Goal: Task Accomplishment & Management: Use online tool/utility

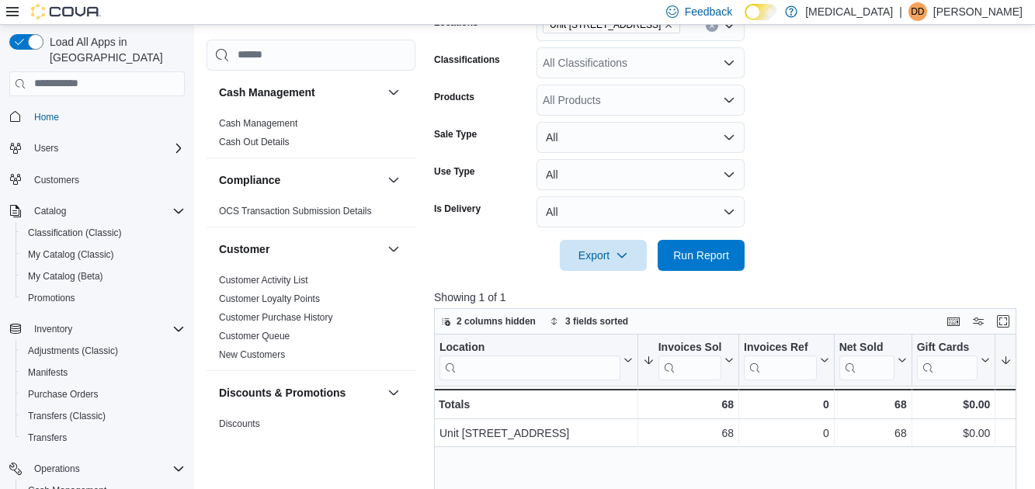
scroll to position [88, 0]
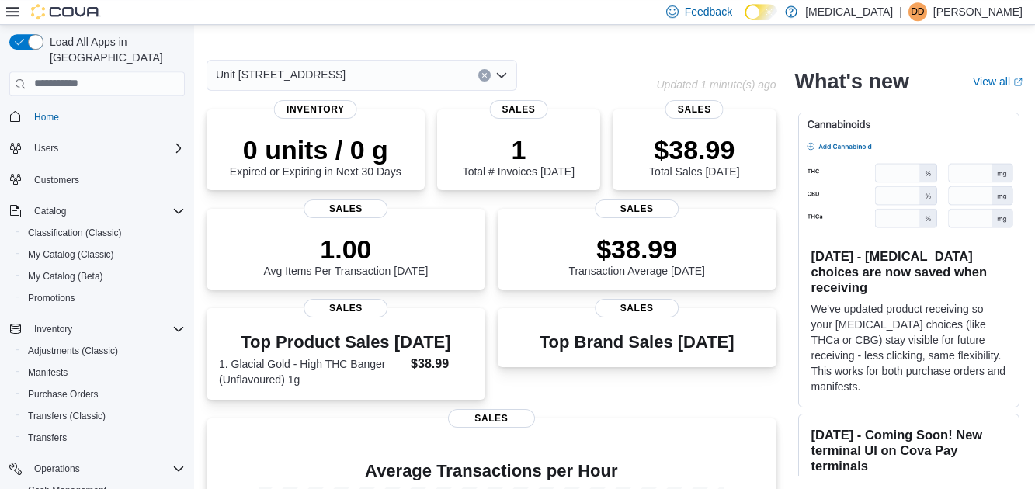
scroll to position [156, 0]
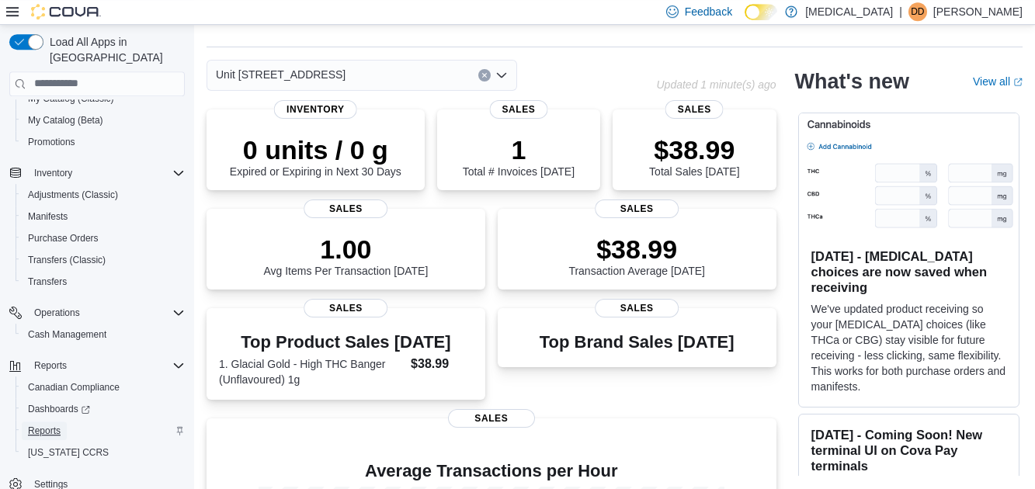
click at [61, 421] on span "Reports" at bounding box center [44, 430] width 33 height 19
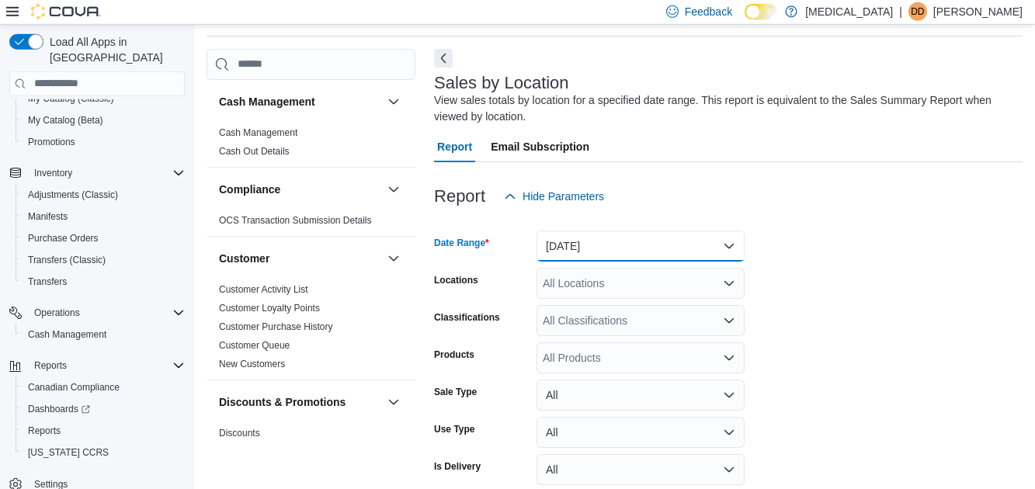
scroll to position [52, 0]
click at [604, 245] on button "[DATE]" at bounding box center [640, 245] width 208 height 31
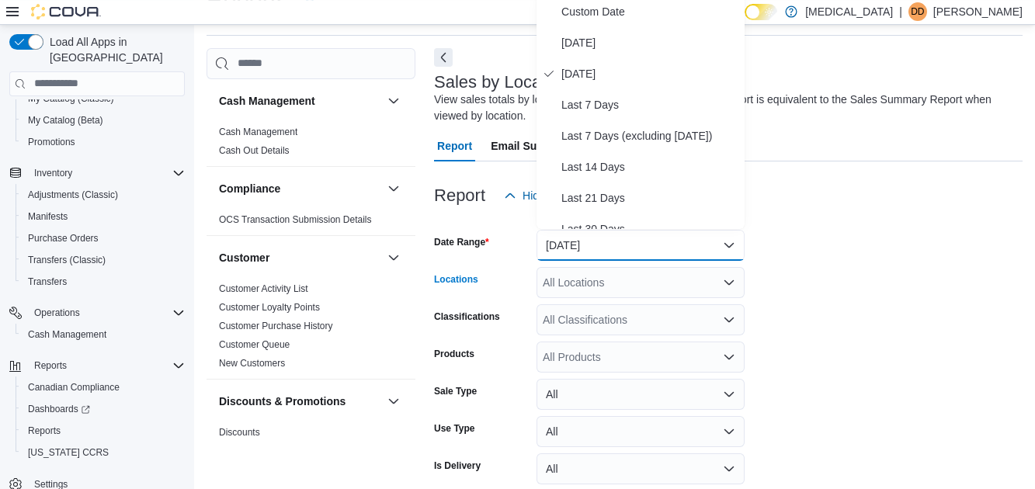
click at [705, 290] on div "All Locations" at bounding box center [640, 282] width 208 height 31
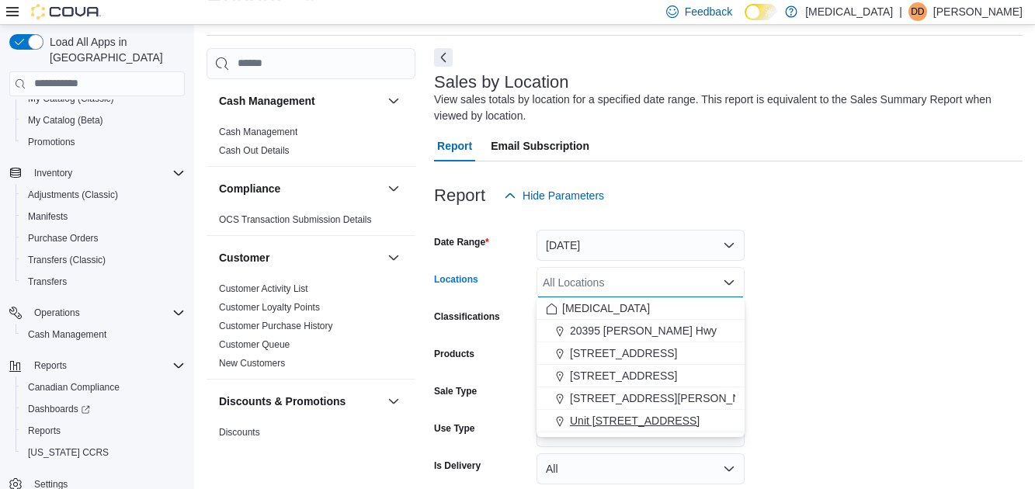
click at [699, 423] on span "Unit [STREET_ADDRESS]" at bounding box center [635, 421] width 130 height 16
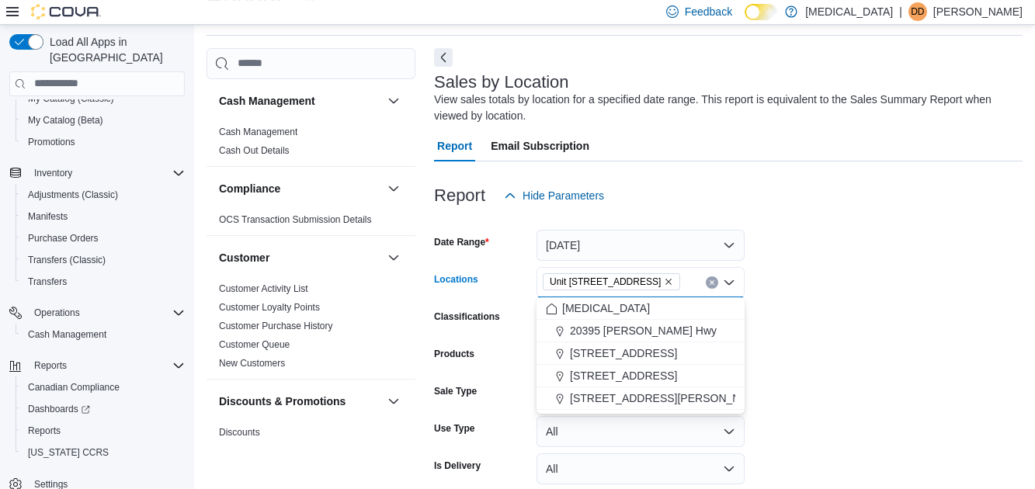
click at [835, 383] on form "Date Range [DATE] Locations Unit [STREET_ADDRESS] Combo box. Selected. [STREET_…" at bounding box center [728, 369] width 588 height 317
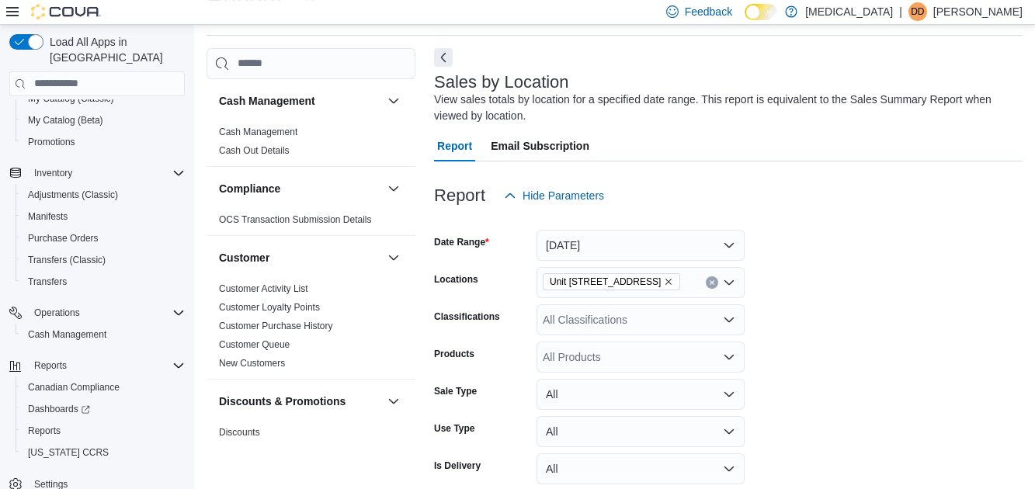
scroll to position [122, 0]
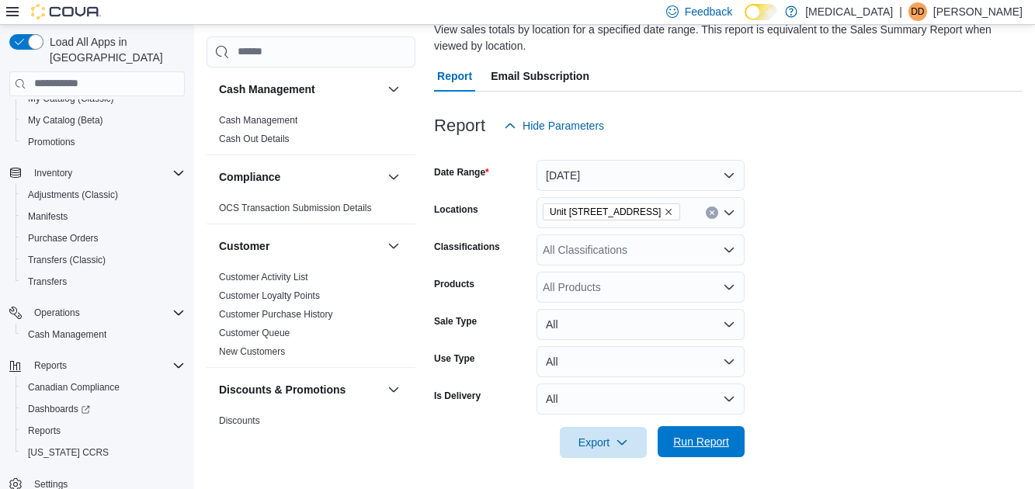
click at [699, 440] on span "Run Report" at bounding box center [701, 442] width 56 height 16
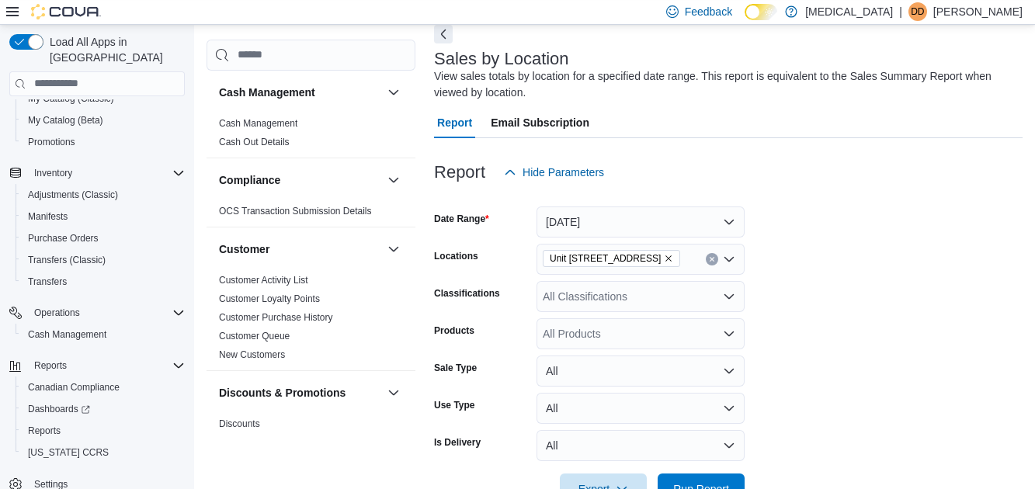
scroll to position [100, 0]
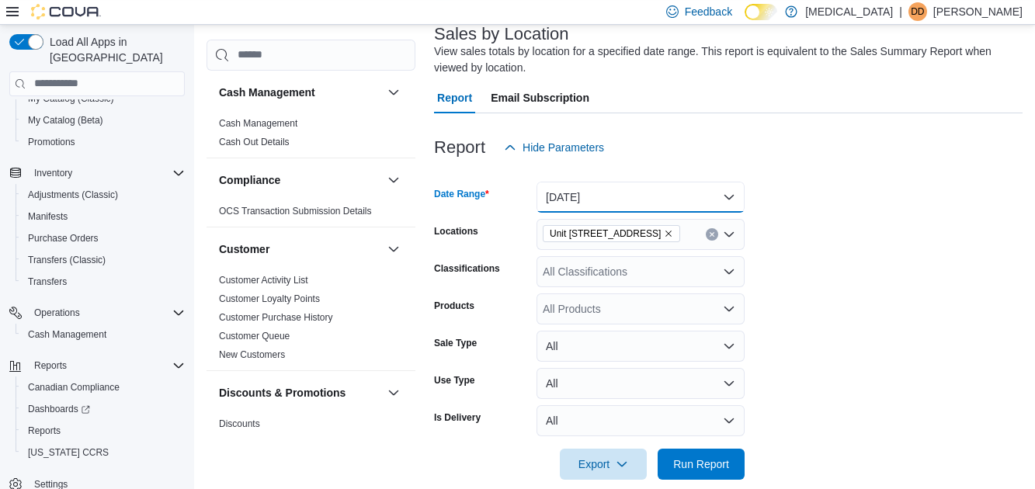
click at [657, 202] on button "[DATE]" at bounding box center [640, 197] width 208 height 31
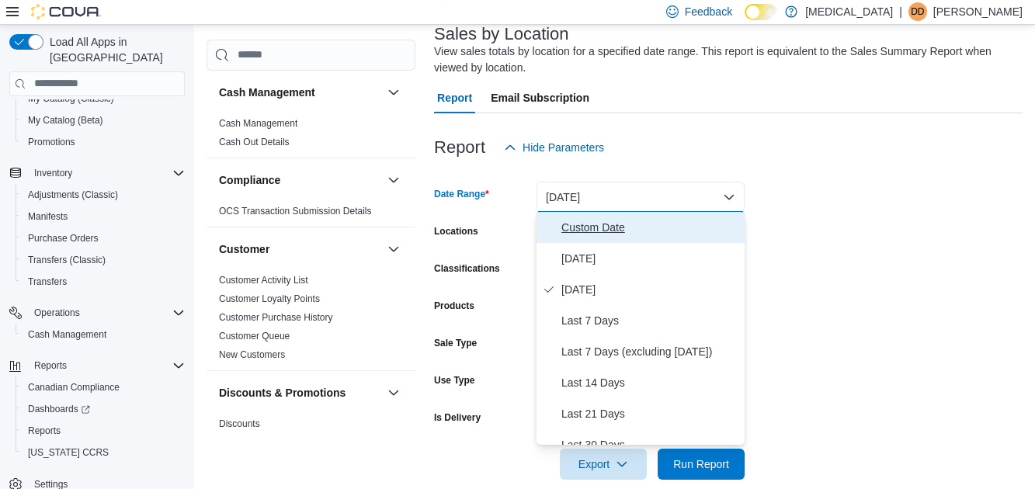
click at [605, 223] on span "Custom Date" at bounding box center [649, 227] width 177 height 19
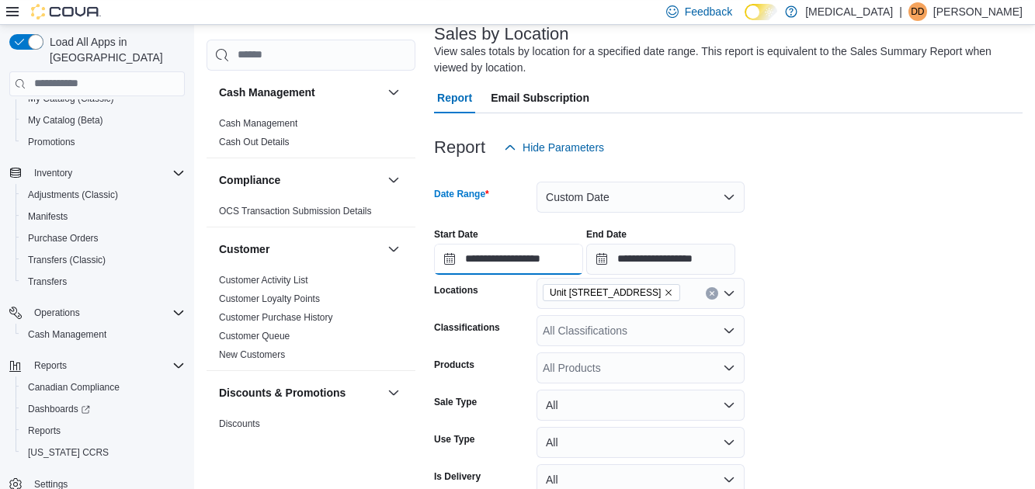
click at [484, 258] on input "**********" at bounding box center [508, 259] width 149 height 31
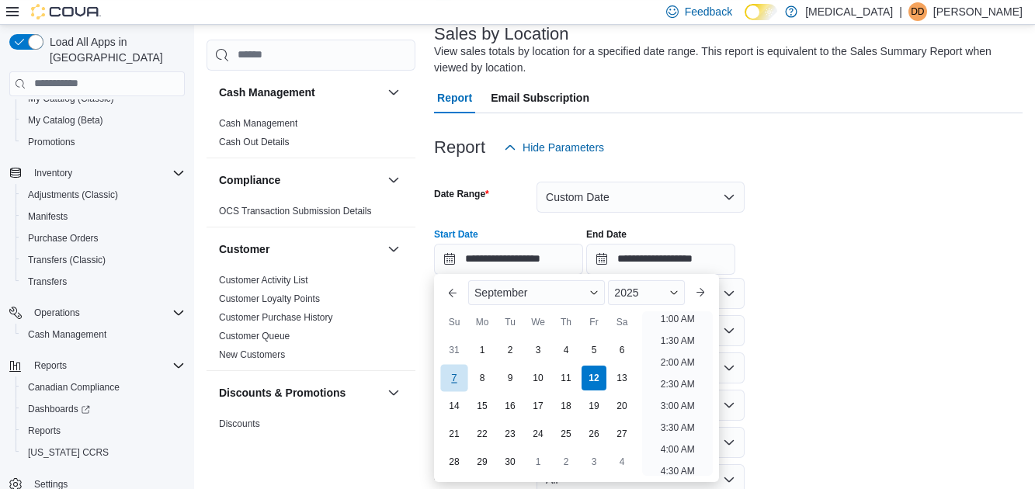
click at [448, 374] on div "7" at bounding box center [453, 378] width 27 height 27
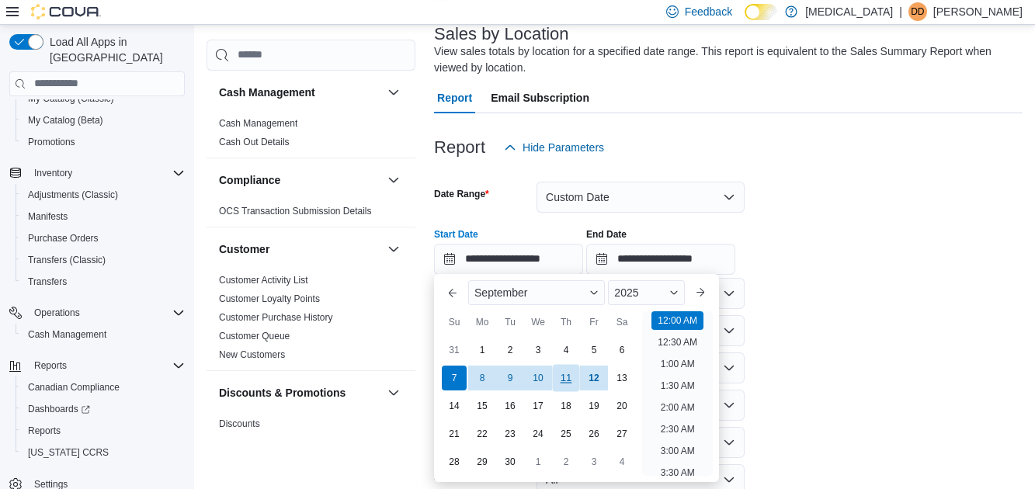
click at [567, 380] on div "11" at bounding box center [565, 378] width 27 height 27
click at [447, 378] on div "7" at bounding box center [453, 378] width 27 height 27
type input "**********"
click at [690, 255] on input "**********" at bounding box center [660, 259] width 149 height 31
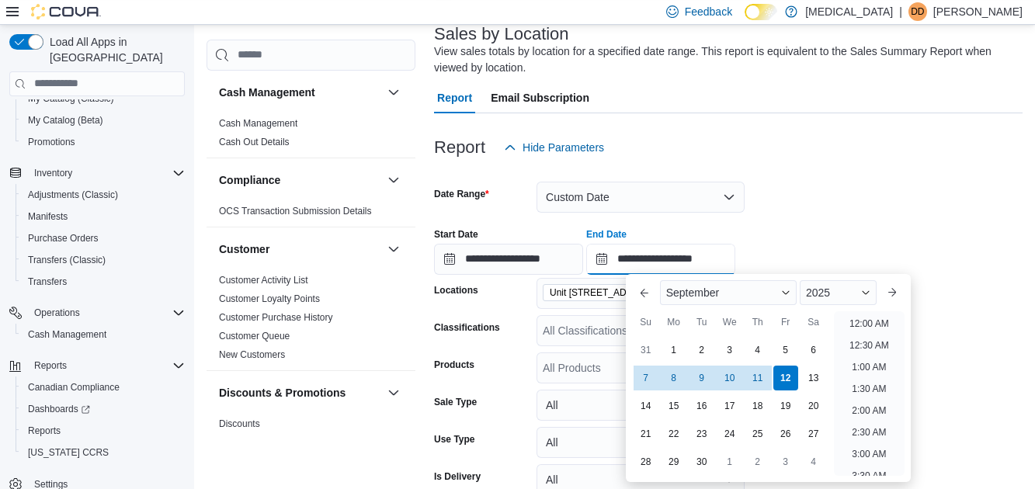
scroll to position [882, 0]
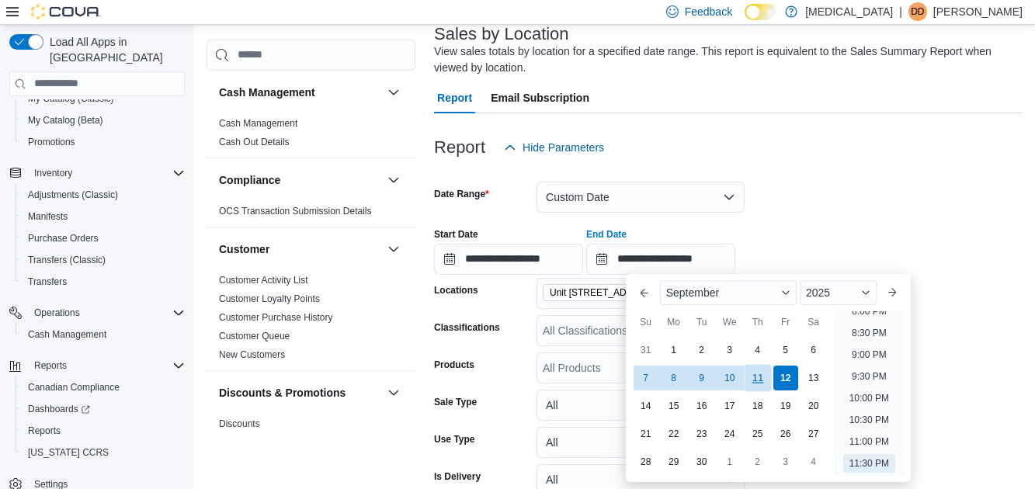
click at [758, 376] on div "11" at bounding box center [757, 378] width 27 height 27
type input "**********"
click at [848, 153] on div "Report Hide Parameters" at bounding box center [728, 147] width 588 height 31
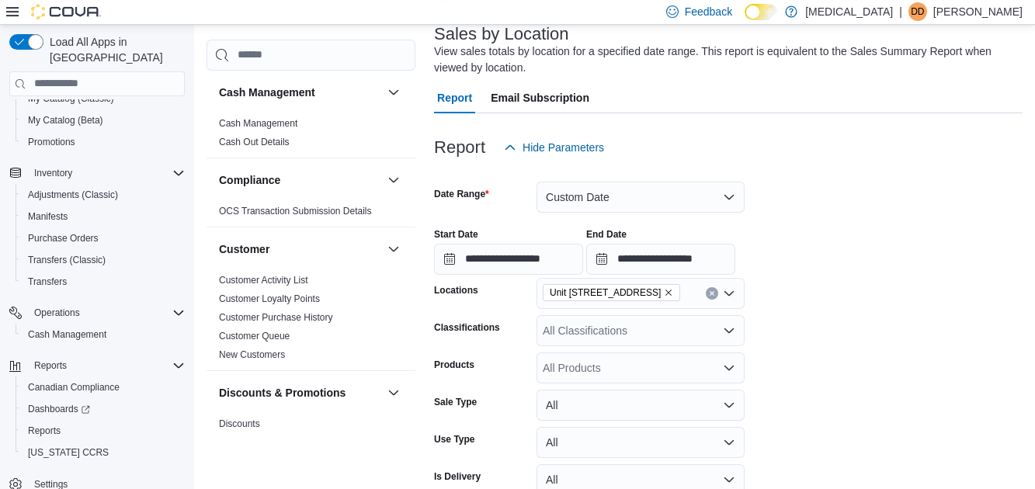
click at [716, 303] on div "Unit [STREET_ADDRESS]" at bounding box center [640, 293] width 208 height 31
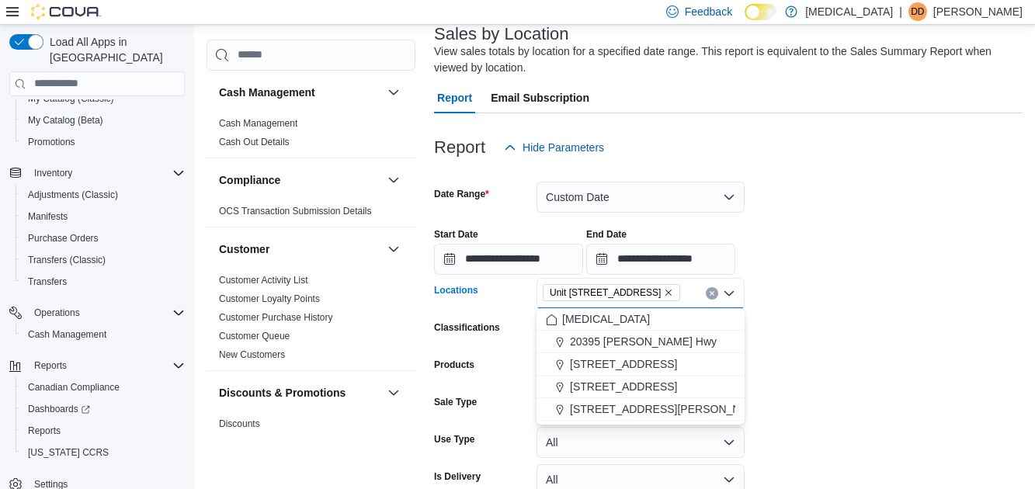
click at [710, 290] on button "Clear input" at bounding box center [712, 293] width 12 height 12
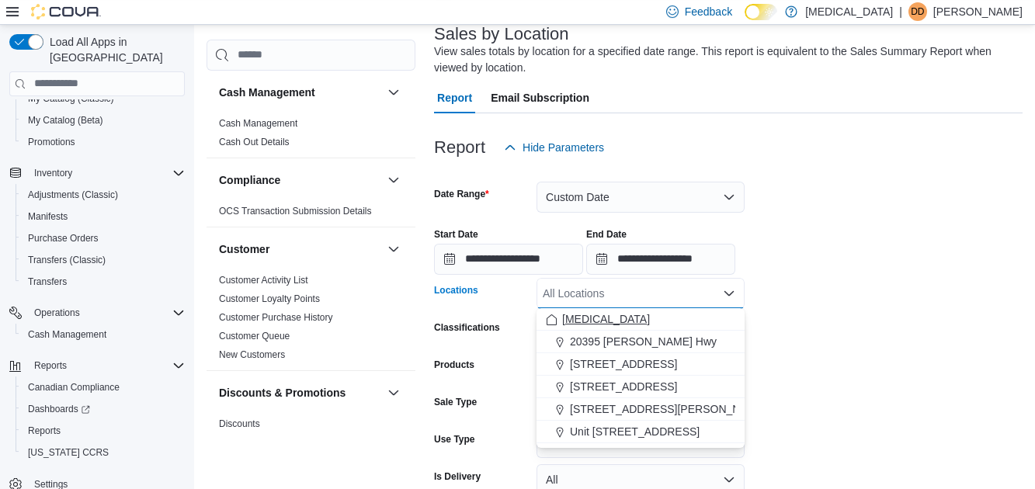
click at [657, 321] on div "[MEDICAL_DATA]" at bounding box center [640, 319] width 189 height 16
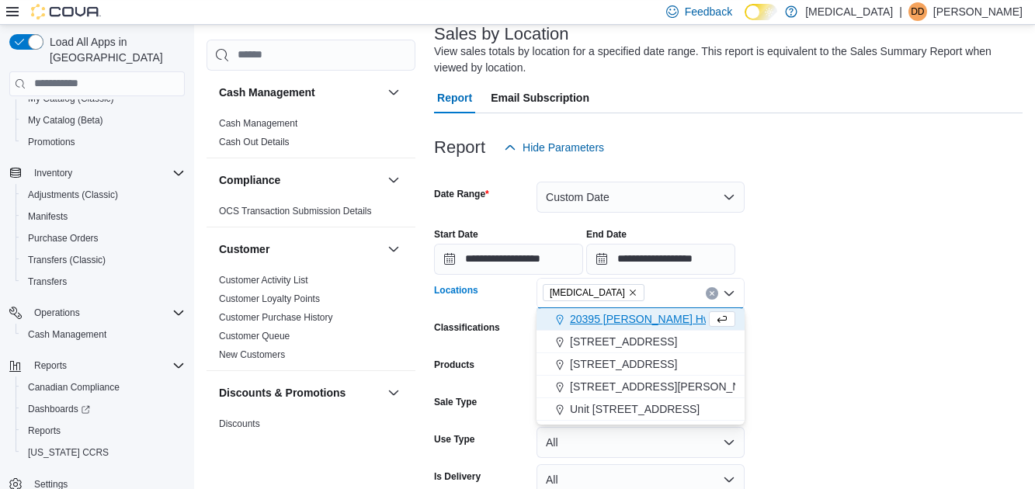
click at [813, 360] on form "**********" at bounding box center [728, 351] width 588 height 376
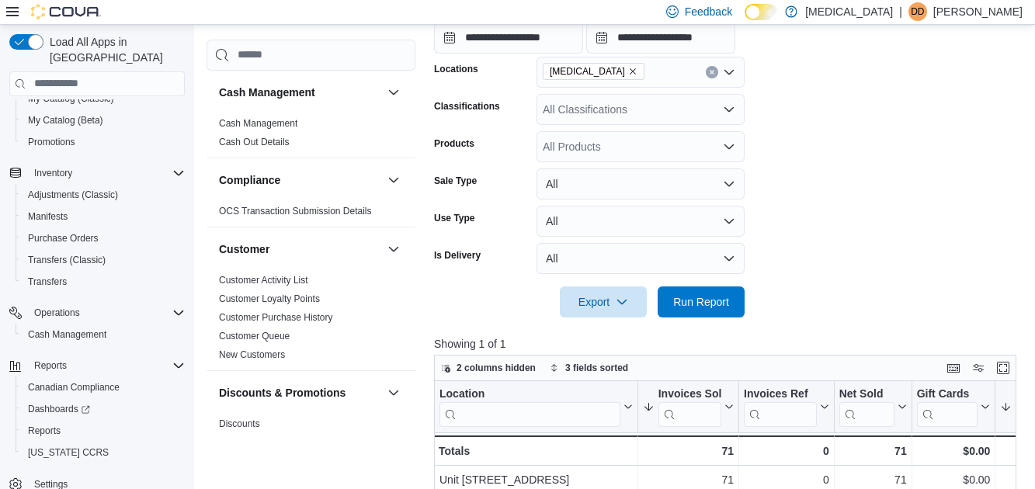
scroll to position [338, 0]
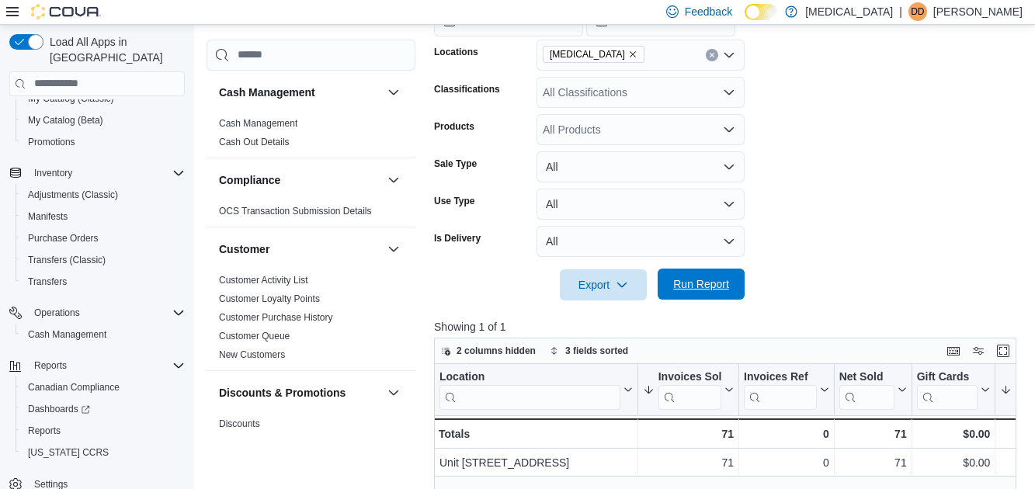
click at [702, 295] on span "Run Report" at bounding box center [701, 284] width 68 height 31
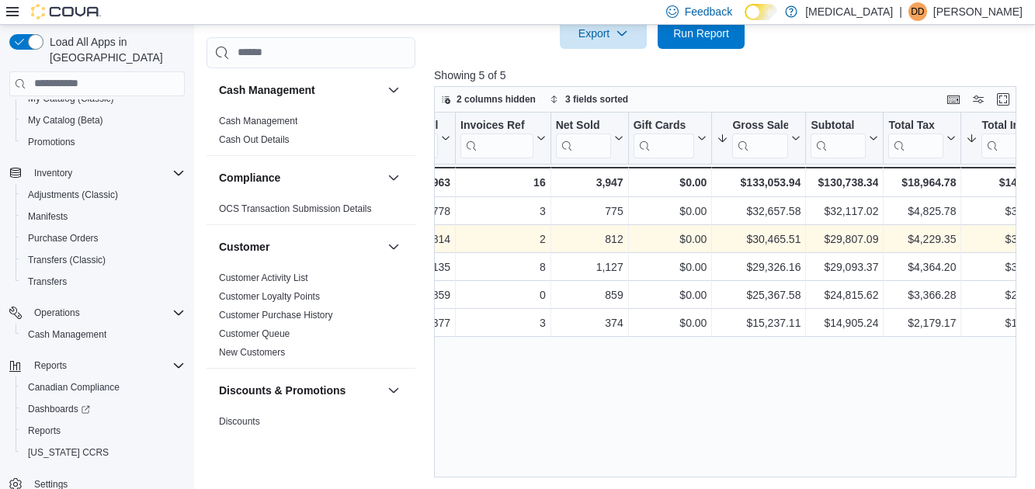
scroll to position [0, 286]
